Goal: Information Seeking & Learning: Find specific fact

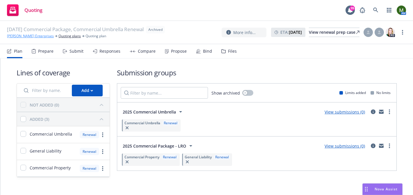
click at [33, 35] on link "[PERSON_NAME] Enterprises" at bounding box center [30, 35] width 47 height 5
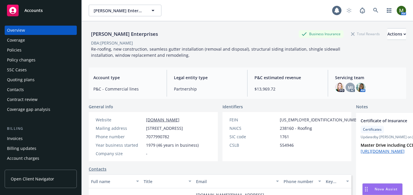
click at [29, 49] on div "Policies" at bounding box center [40, 49] width 67 height 9
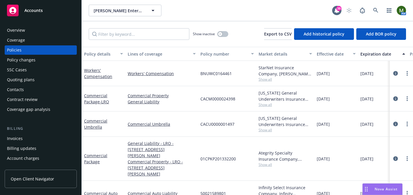
click at [208, 99] on span "CACM0000024398" at bounding box center [217, 99] width 35 height 6
copy span "CACM0000024398"
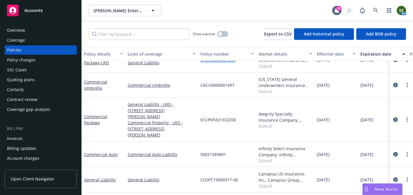
scroll to position [47, 0]
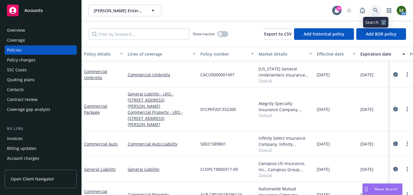
click at [377, 11] on icon at bounding box center [375, 10] width 5 height 5
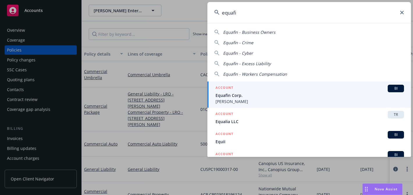
type input "equafi"
click at [245, 92] on span "Equafin Corp." at bounding box center [309, 95] width 188 height 6
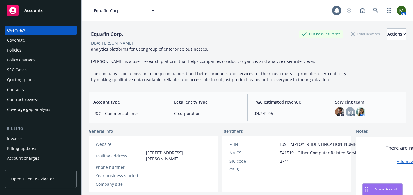
click at [37, 47] on div "Policies" at bounding box center [40, 49] width 67 height 9
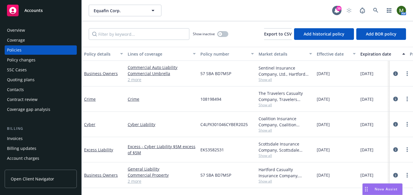
click at [209, 177] on span "57 SBA BD7MSP" at bounding box center [215, 175] width 31 height 6
copy span "57 SBA BD7MSP"
click at [30, 31] on div "Overview" at bounding box center [40, 30] width 67 height 9
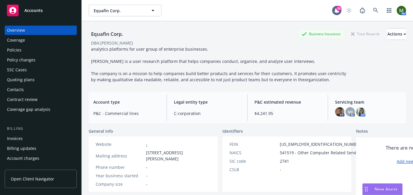
click at [107, 31] on div "Equafin Corp." at bounding box center [107, 34] width 37 height 8
copy div "Equafin Corp."
click at [51, 51] on div "Policies" at bounding box center [40, 49] width 67 height 9
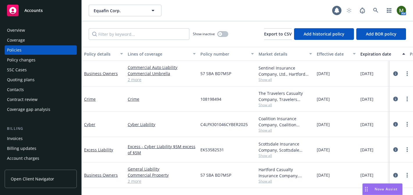
click at [204, 70] on span "57 SBA BD7MSP" at bounding box center [215, 73] width 31 height 6
click at [209, 72] on span "57 SBA BD7MSP" at bounding box center [215, 73] width 31 height 6
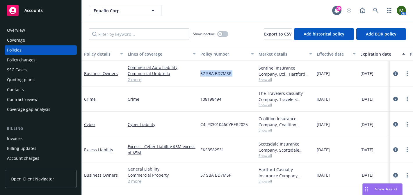
click at [209, 72] on span "57 SBA BD7MSP" at bounding box center [215, 73] width 31 height 6
copy span "57 SBA BD7MSP"
click at [31, 30] on div "Overview" at bounding box center [40, 30] width 67 height 9
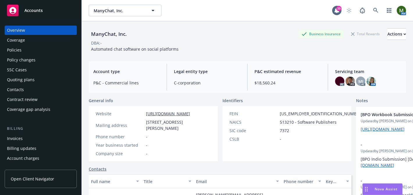
click at [38, 52] on div "Policies" at bounding box center [40, 49] width 67 height 9
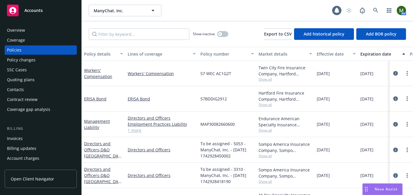
click at [216, 72] on span "57 WEC AC1G2T" at bounding box center [215, 73] width 31 height 6
copy span "57 WEC AC1G2T"
